Goal: Task Accomplishment & Management: Use online tool/utility

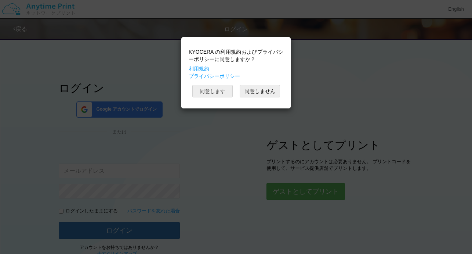
click at [222, 92] on button "同意します" at bounding box center [212, 91] width 40 height 12
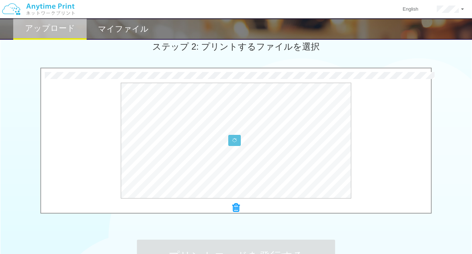
scroll to position [266, 0]
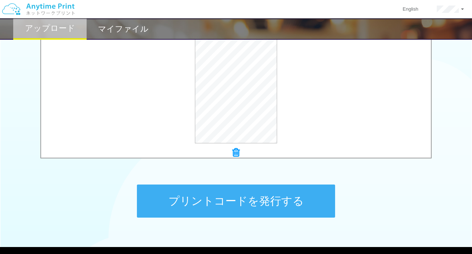
click at [264, 200] on button "プリントコードを発行する" at bounding box center [236, 200] width 198 height 33
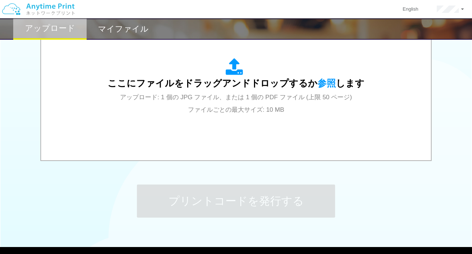
scroll to position [0, 0]
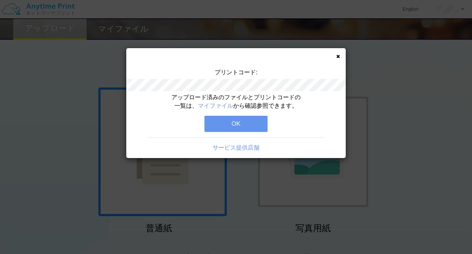
click at [247, 125] on button "OK" at bounding box center [235, 124] width 63 height 16
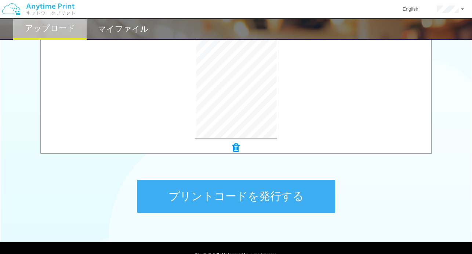
scroll to position [273, 0]
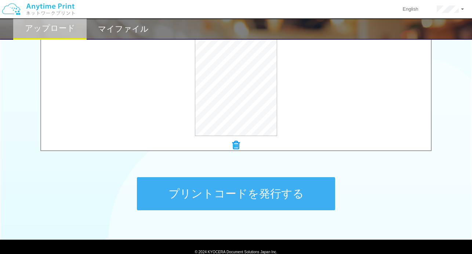
click at [267, 193] on button "プリントコードを発行する" at bounding box center [236, 193] width 198 height 33
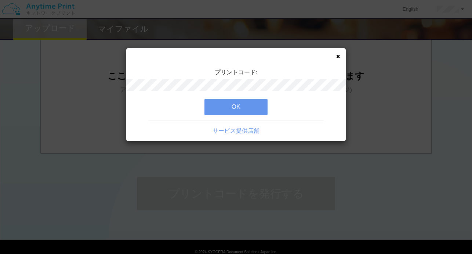
scroll to position [0, 0]
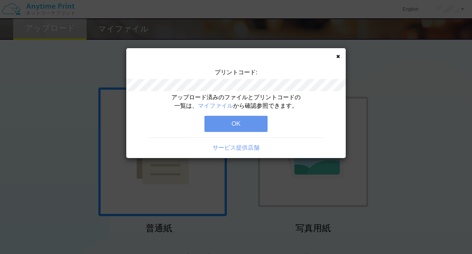
click at [223, 121] on button "OK" at bounding box center [235, 124] width 63 height 16
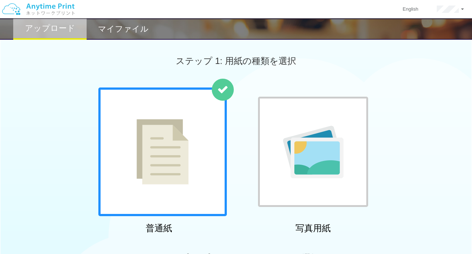
click at [130, 30] on h2 "マイファイル" at bounding box center [123, 29] width 51 height 9
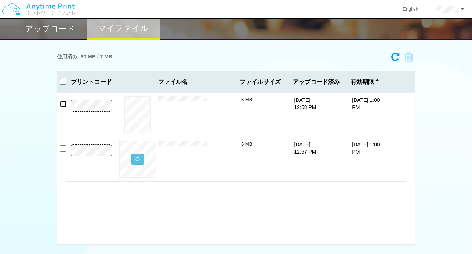
click at [63, 104] on input "checkbox" at bounding box center [63, 104] width 7 height 7
checkbox input "true"
click at [61, 147] on input "checkbox" at bounding box center [63, 148] width 7 height 7
checkbox input "true"
click at [408, 56] on icon at bounding box center [406, 57] width 14 height 11
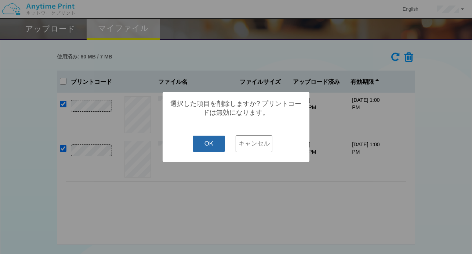
click at [212, 145] on button "OK" at bounding box center [209, 143] width 33 height 16
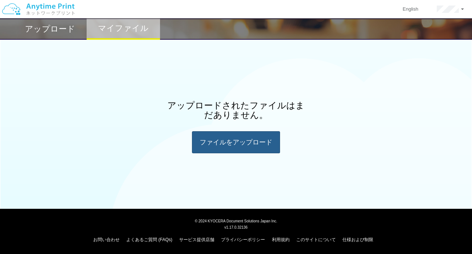
click at [214, 145] on div "ファイルを​​アップロード" at bounding box center [236, 142] width 88 height 22
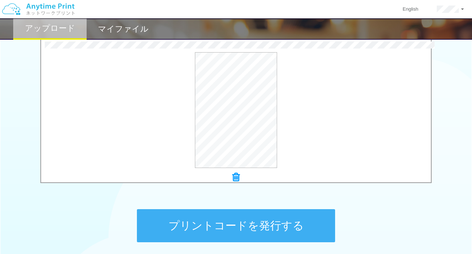
scroll to position [244, 0]
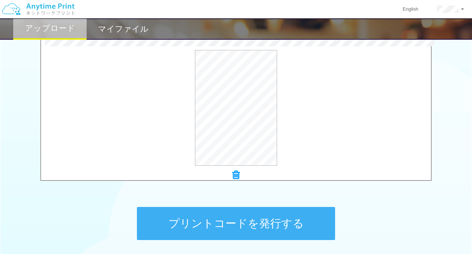
click at [260, 223] on button "プリントコードを発行する" at bounding box center [236, 223] width 198 height 33
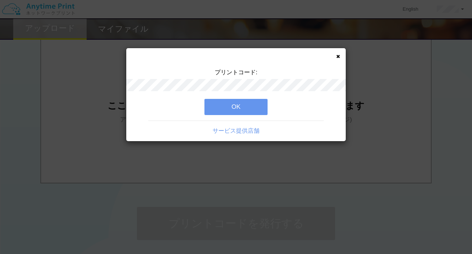
scroll to position [0, 0]
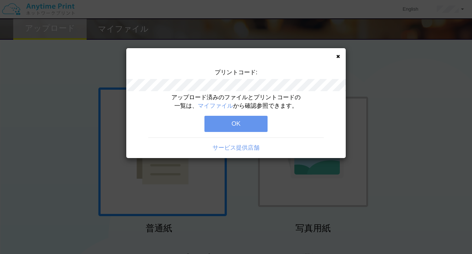
click at [245, 120] on button "OK" at bounding box center [235, 124] width 63 height 16
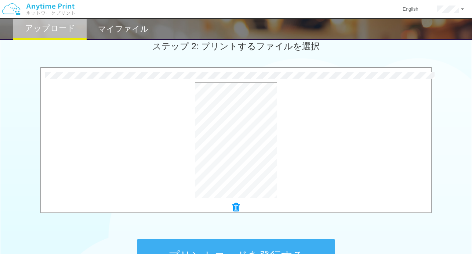
scroll to position [215, 0]
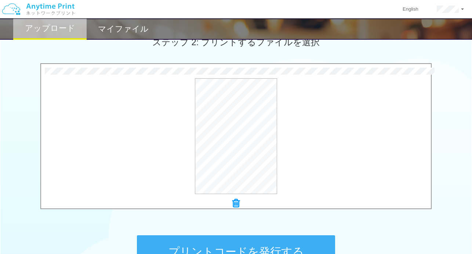
click at [267, 244] on button "プリントコードを発行する" at bounding box center [236, 251] width 198 height 33
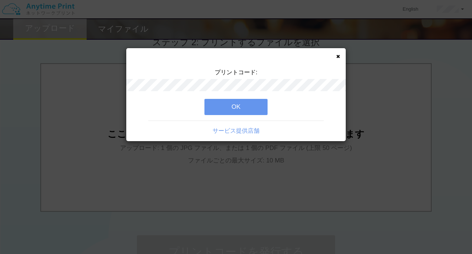
scroll to position [0, 0]
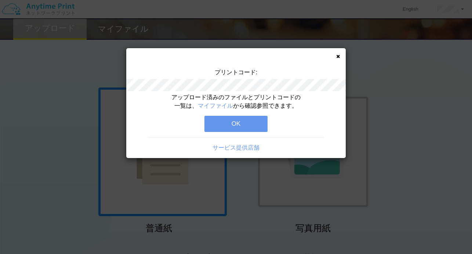
click at [235, 124] on button "OK" at bounding box center [235, 124] width 63 height 16
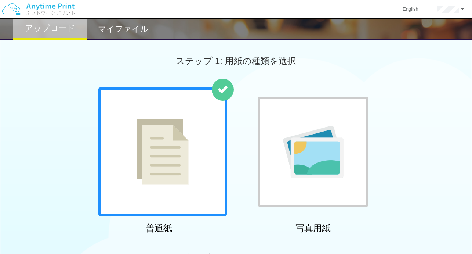
click at [131, 28] on h2 "マイファイル" at bounding box center [123, 29] width 51 height 9
